Goal: Task Accomplishment & Management: Manage account settings

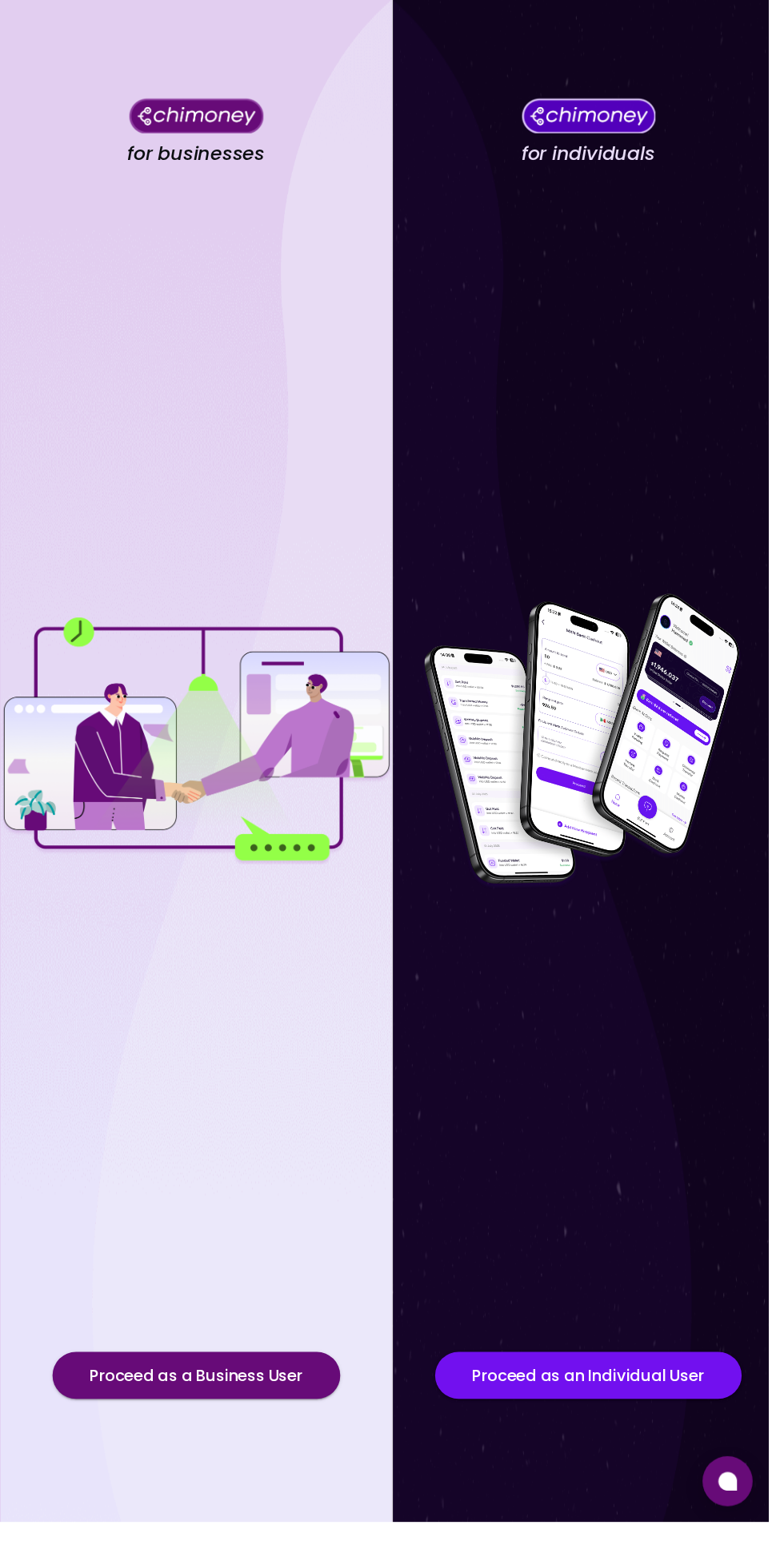
click at [155, 1428] on button "Proceed as a Business User" at bounding box center [200, 1404] width 293 height 48
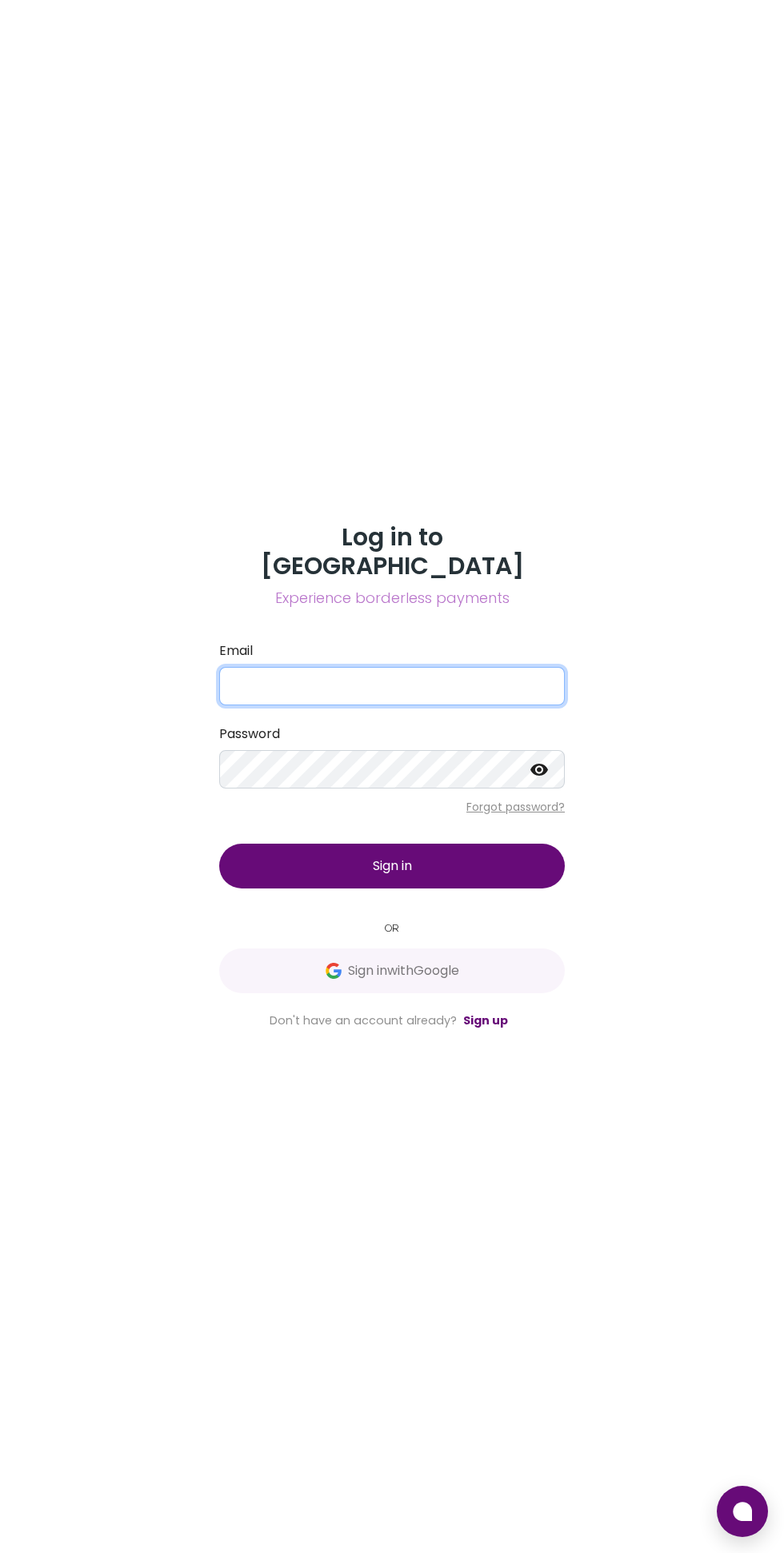
click at [456, 705] on input "Email" at bounding box center [392, 686] width 346 height 38
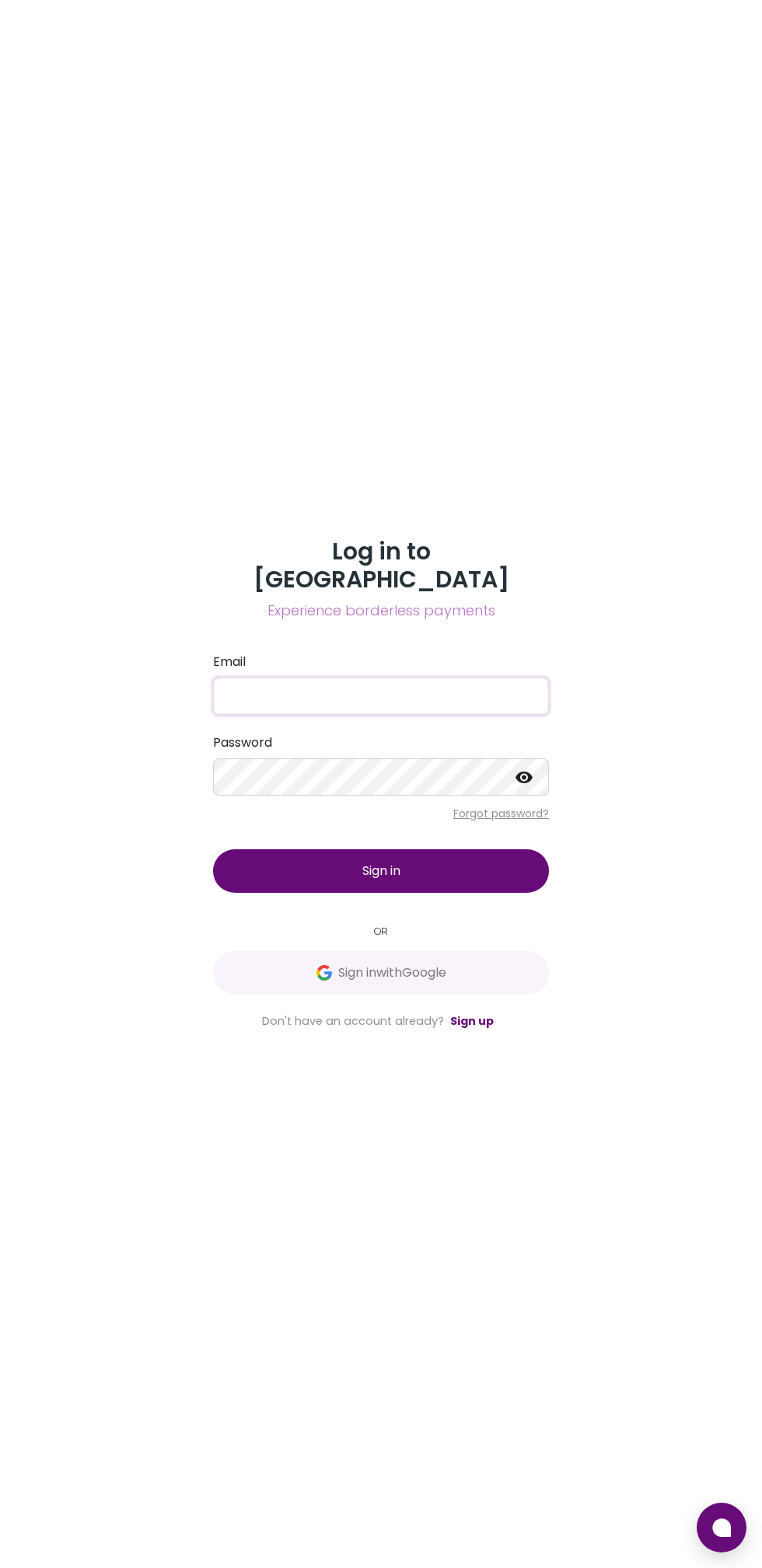
type input "[EMAIL_ADDRESS][DOMAIN_NAME]"
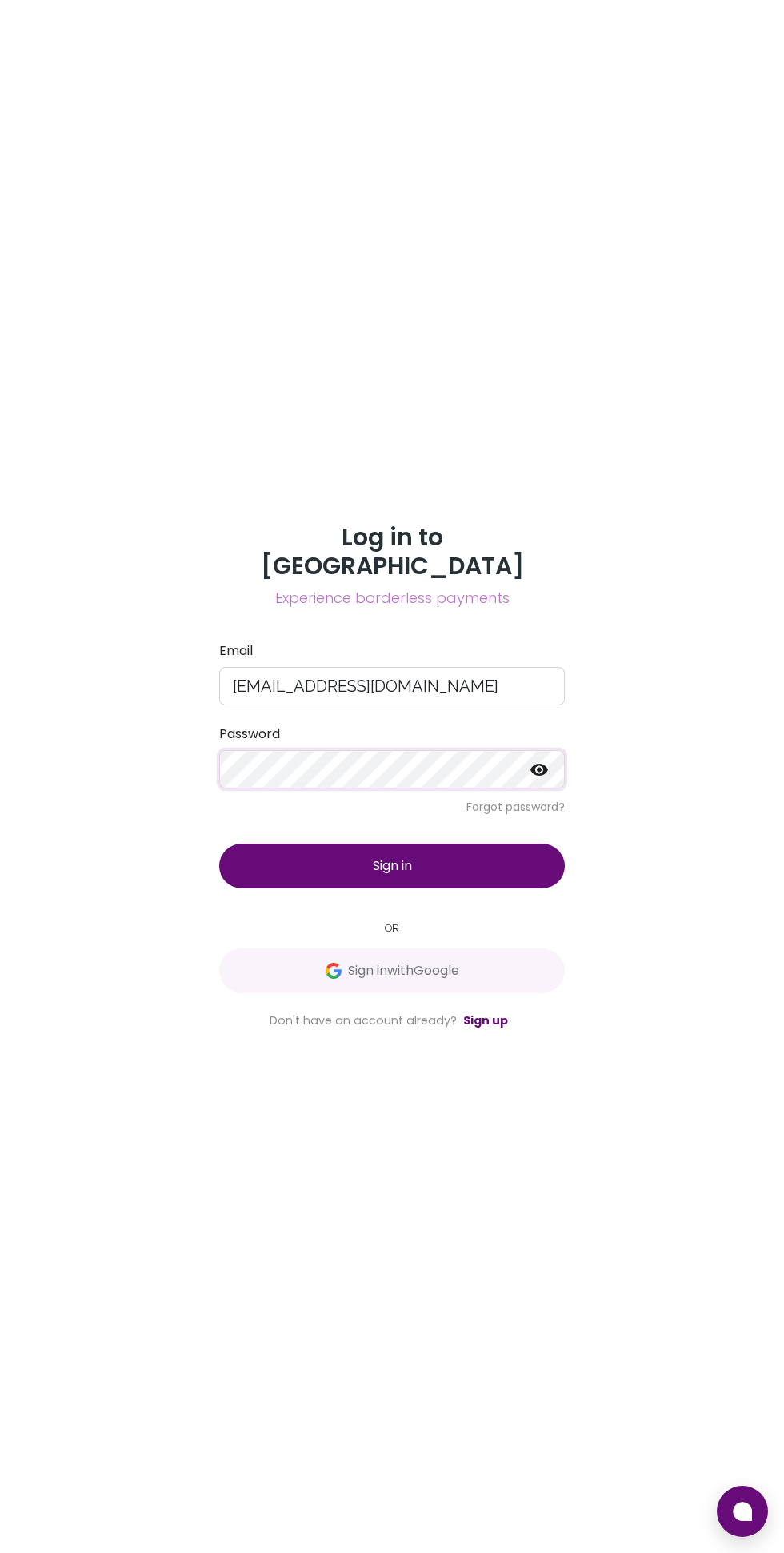
click at [284, 888] on button "Sign in" at bounding box center [392, 866] width 346 height 44
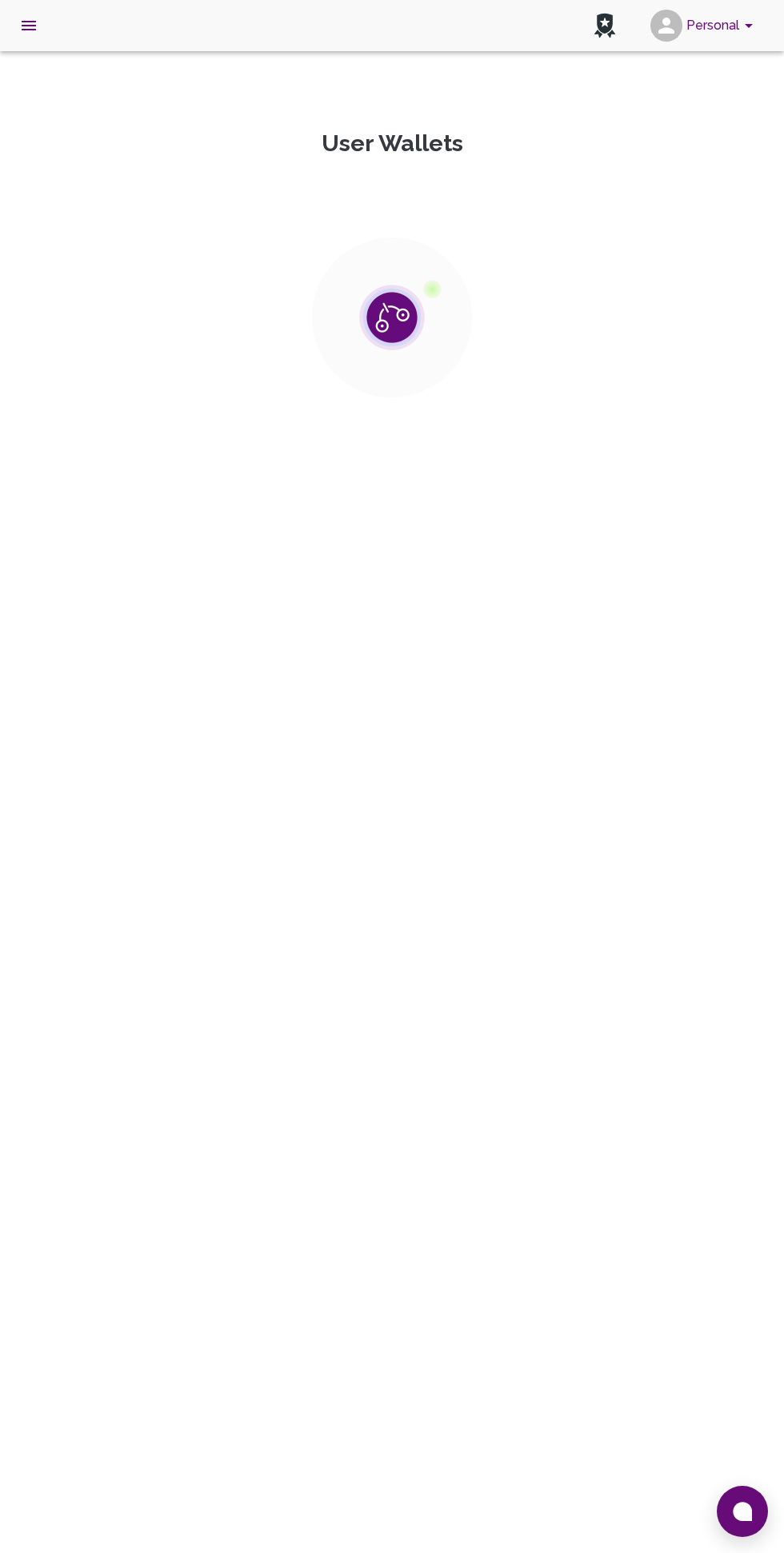
click at [730, 1511] on button at bounding box center [741, 1511] width 52 height 52
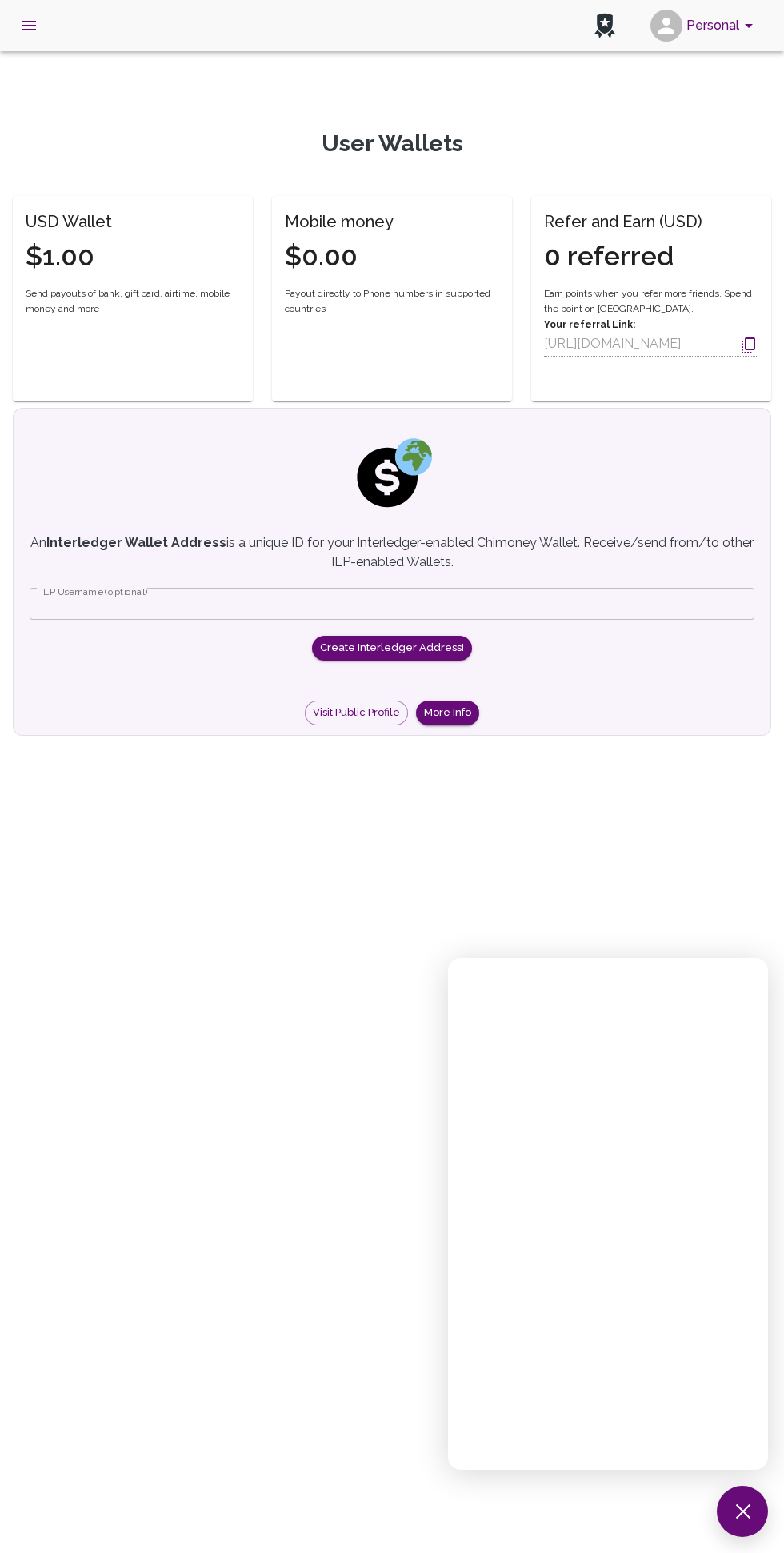
click at [743, 1511] on button at bounding box center [741, 1511] width 52 height 52
click at [24, 18] on icon "open drawer" at bounding box center [28, 25] width 19 height 19
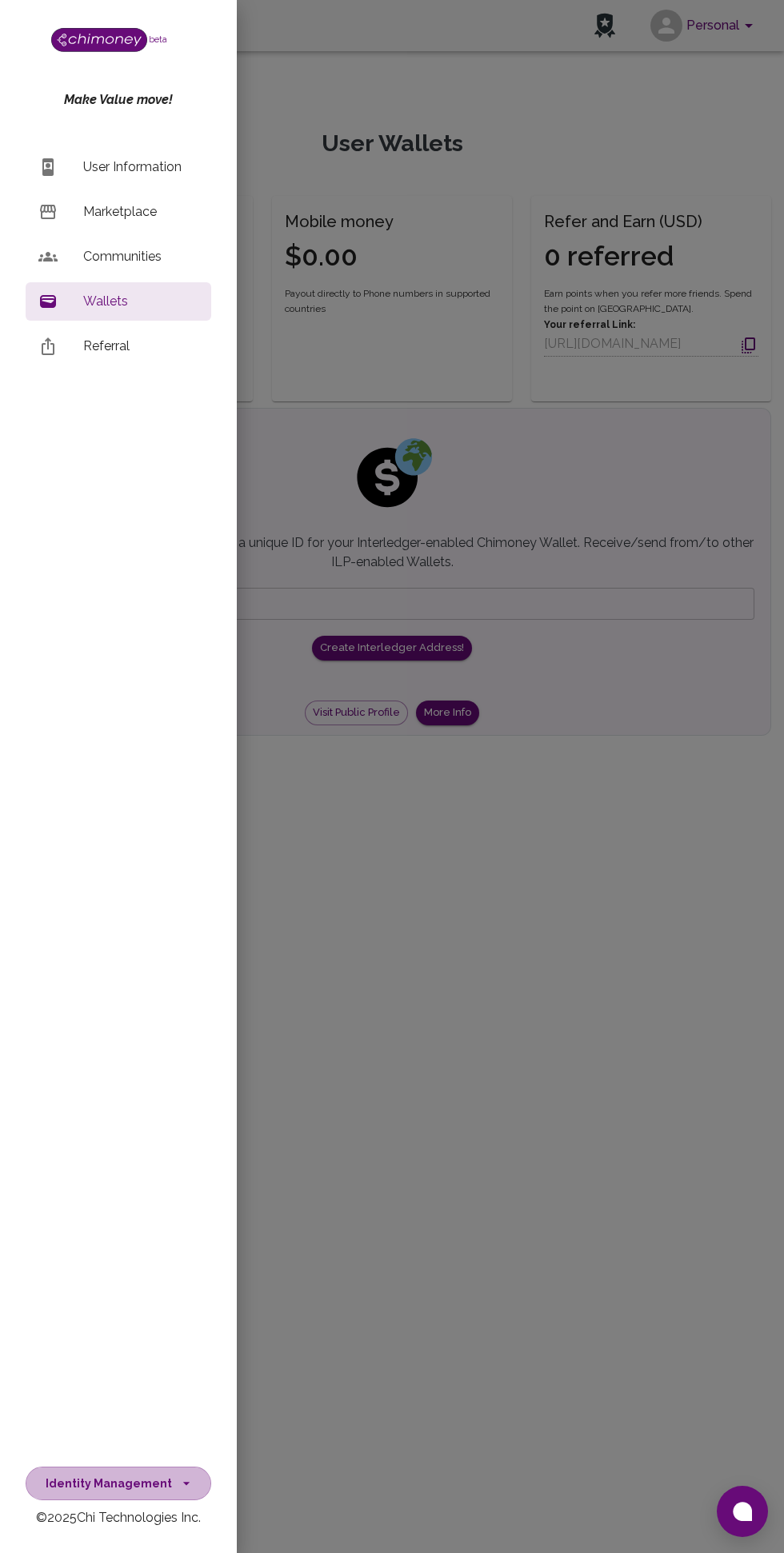
click at [170, 1473] on button "Identity Management" at bounding box center [118, 1484] width 186 height 34
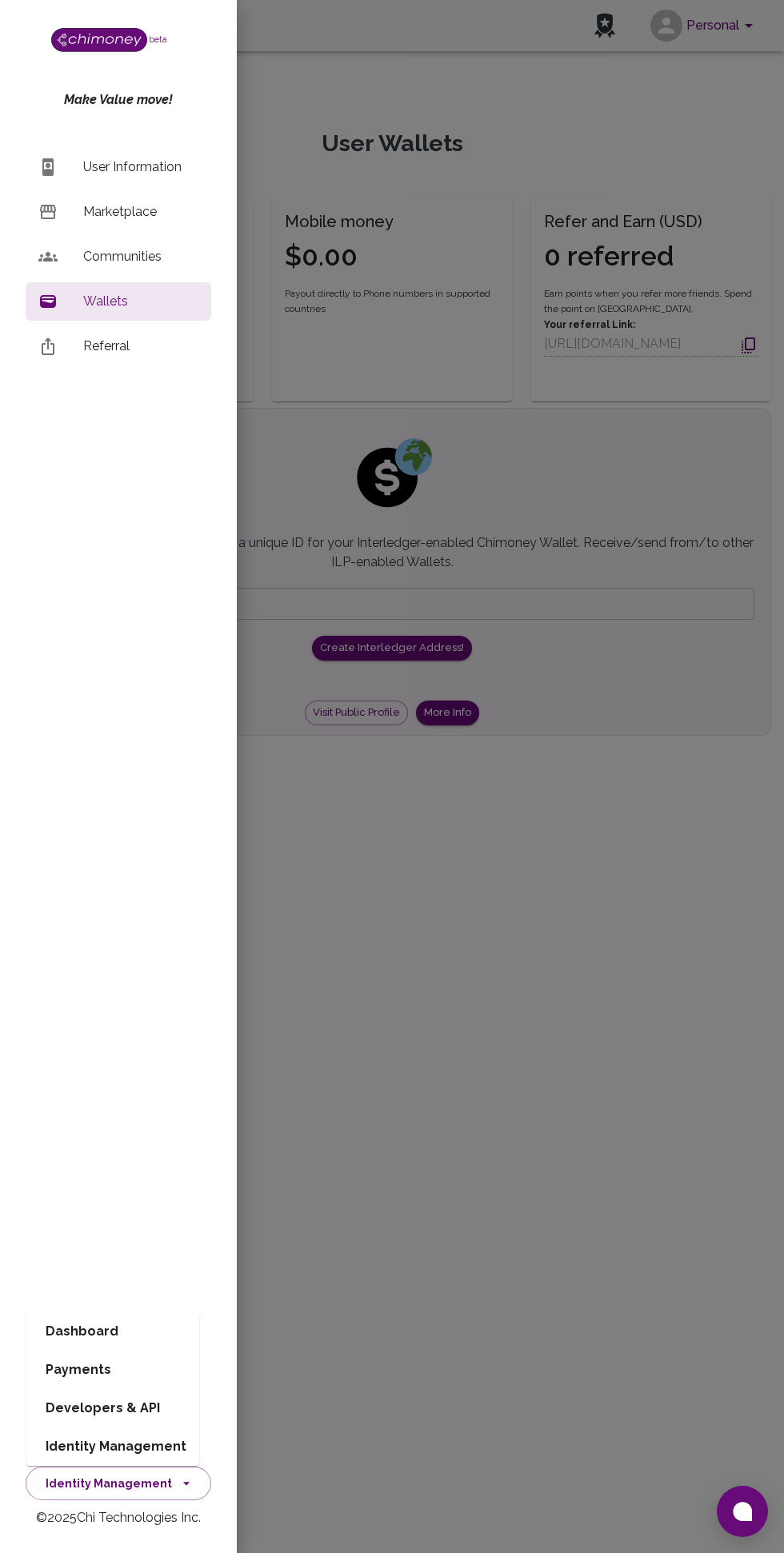
click at [109, 1332] on li "Dashboard" at bounding box center [112, 1331] width 173 height 38
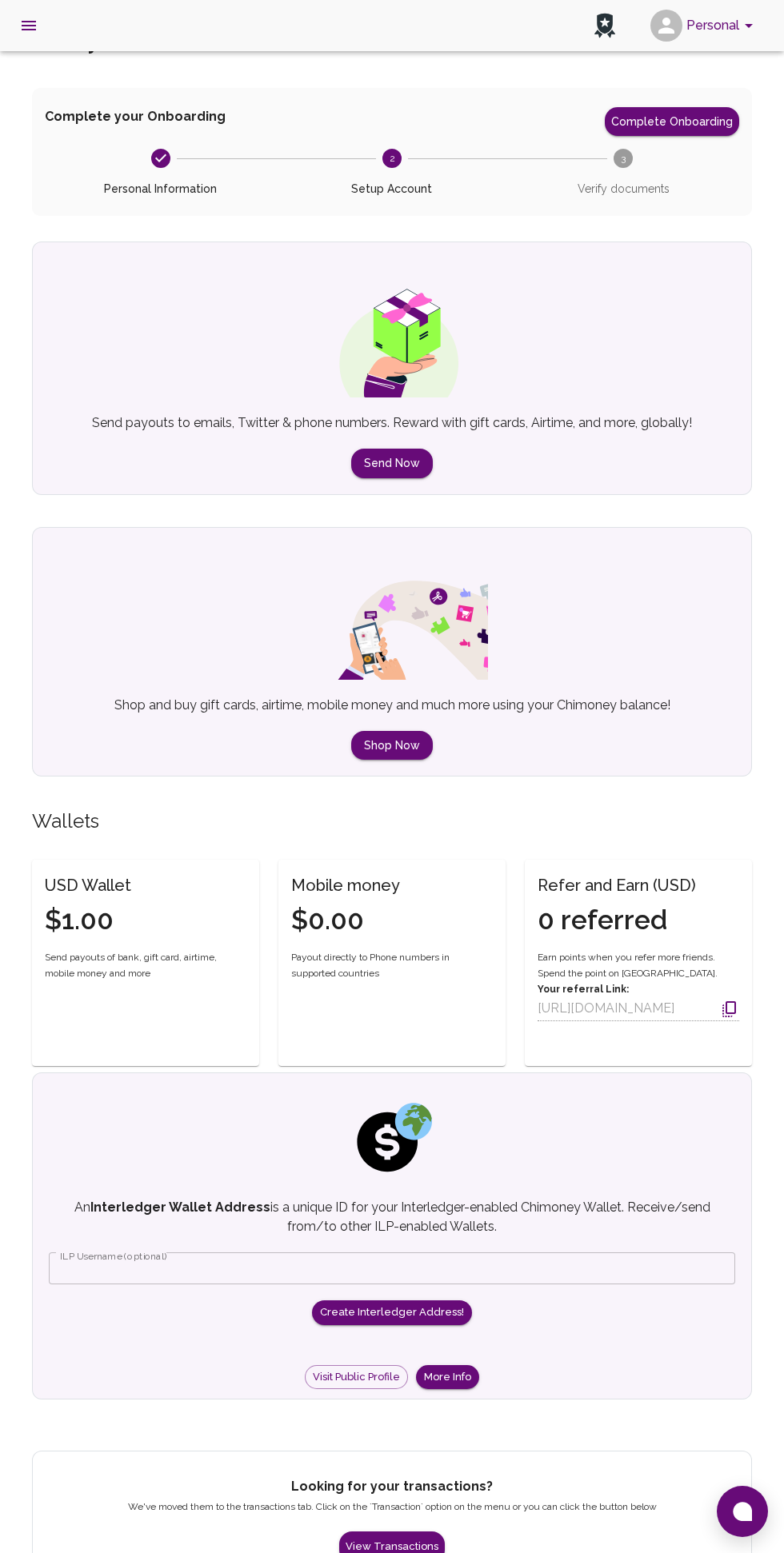
scroll to position [121, 0]
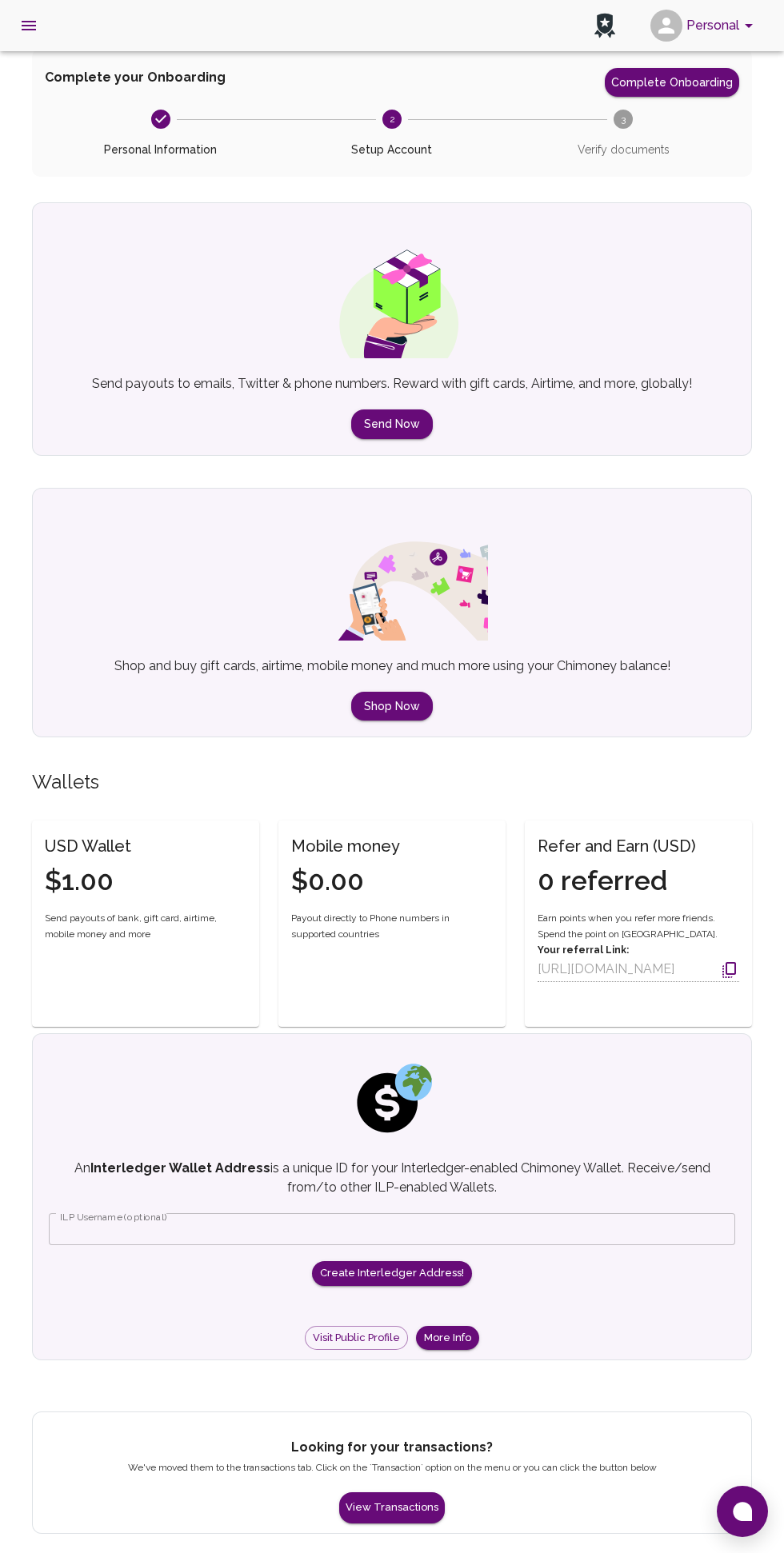
click at [417, 1492] on button "View Transactions" at bounding box center [391, 1508] width 106 height 31
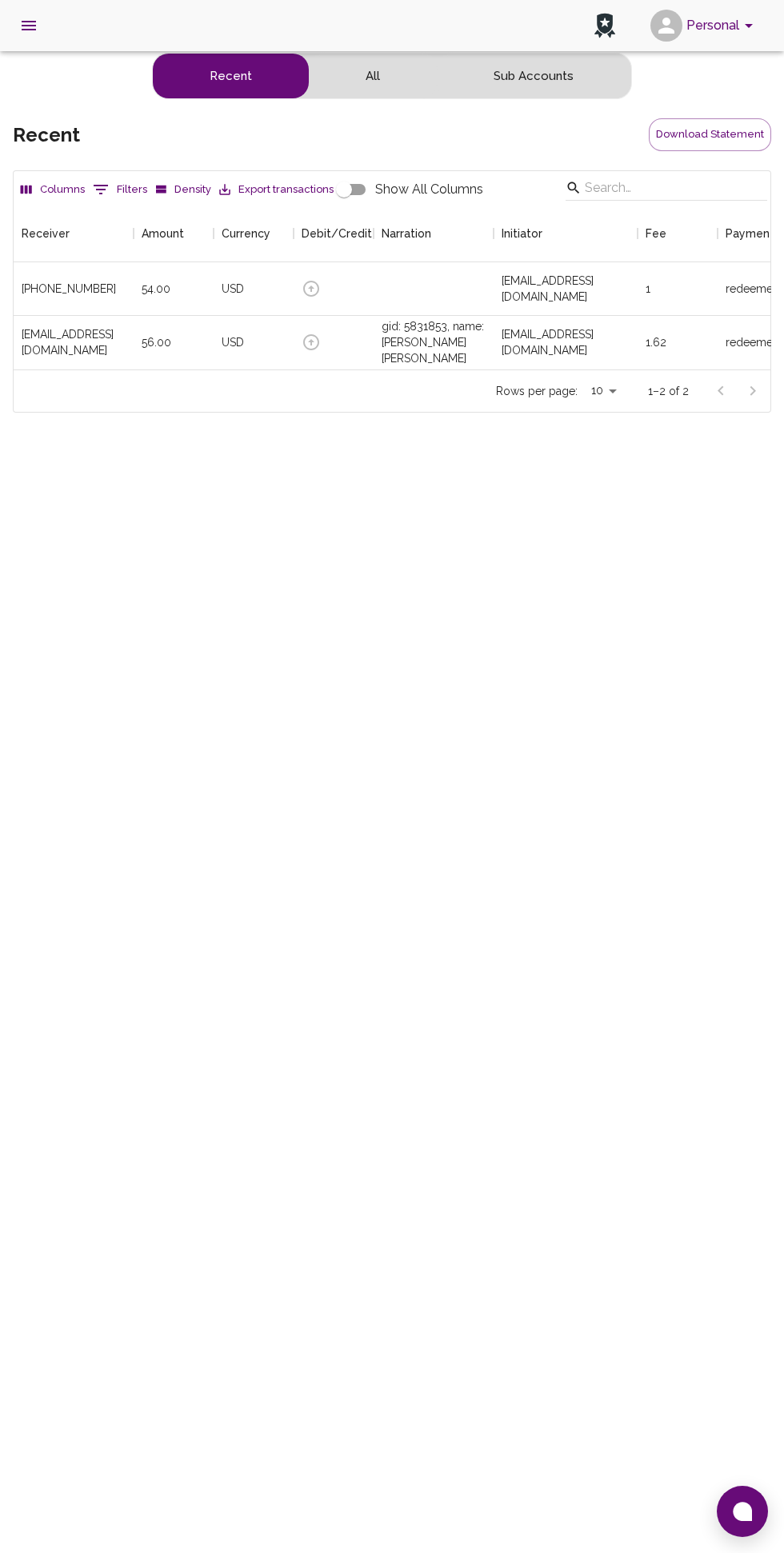
scroll to position [165, 757]
